Goal: Find specific fact: Find contact information

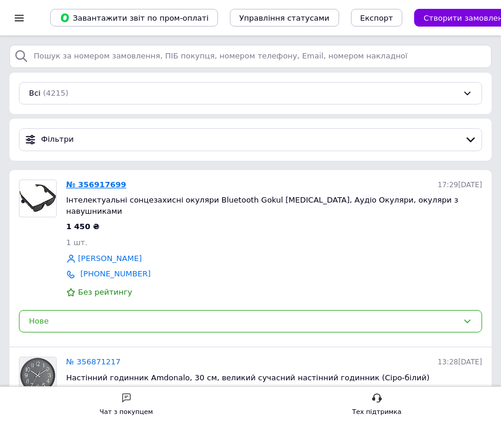
click at [83, 181] on link "№ 356917699" at bounding box center [96, 184] width 60 height 9
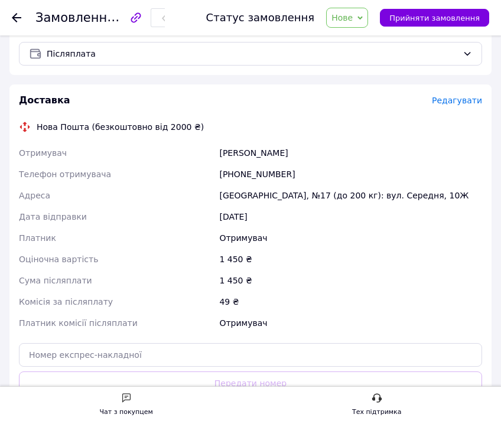
scroll to position [413, 0]
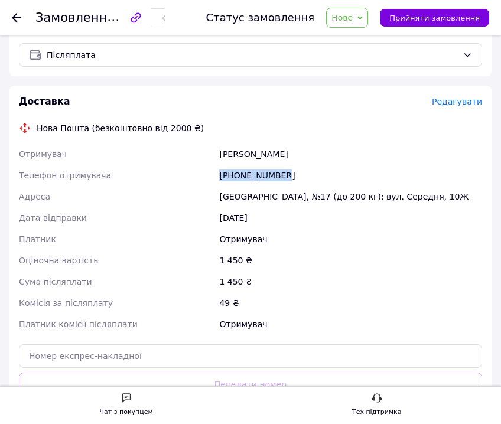
drag, startPoint x: 300, startPoint y: 174, endPoint x: 217, endPoint y: 179, distance: 82.9
click at [217, 179] on div "[PHONE_NUMBER]" at bounding box center [351, 175] width 268 height 21
copy div "[PHONE_NUMBER]"
drag, startPoint x: 213, startPoint y: 154, endPoint x: 248, endPoint y: 161, distance: 35.6
click at [248, 161] on div "Отримувач [PERSON_NAME] Телефон отримувача [PHONE_NUMBER] Адреса Одеса, №17 (до…" at bounding box center [251, 239] width 468 height 191
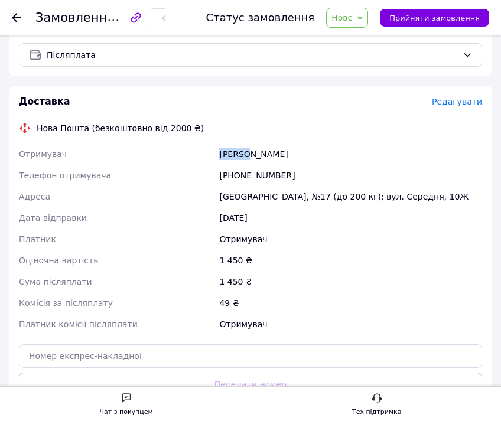
copy div "Отримувач [PERSON_NAME]"
drag, startPoint x: 284, startPoint y: 154, endPoint x: 251, endPoint y: 157, distance: 32.6
click at [251, 157] on div "[PERSON_NAME]" at bounding box center [351, 154] width 268 height 21
copy div "[PERSON_NAME]"
drag, startPoint x: 217, startPoint y: 197, endPoint x: 241, endPoint y: 197, distance: 24.2
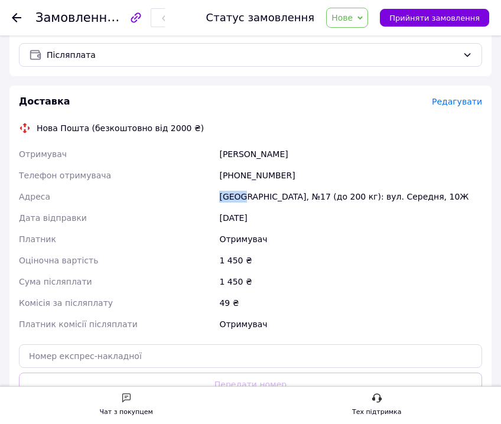
click at [241, 197] on div "[GEOGRAPHIC_DATA], №17 (до 200 кг): вул. Середня, 10Ж" at bounding box center [351, 196] width 268 height 21
copy div "[GEOGRAPHIC_DATA]"
